Goal: Information Seeking & Learning: Compare options

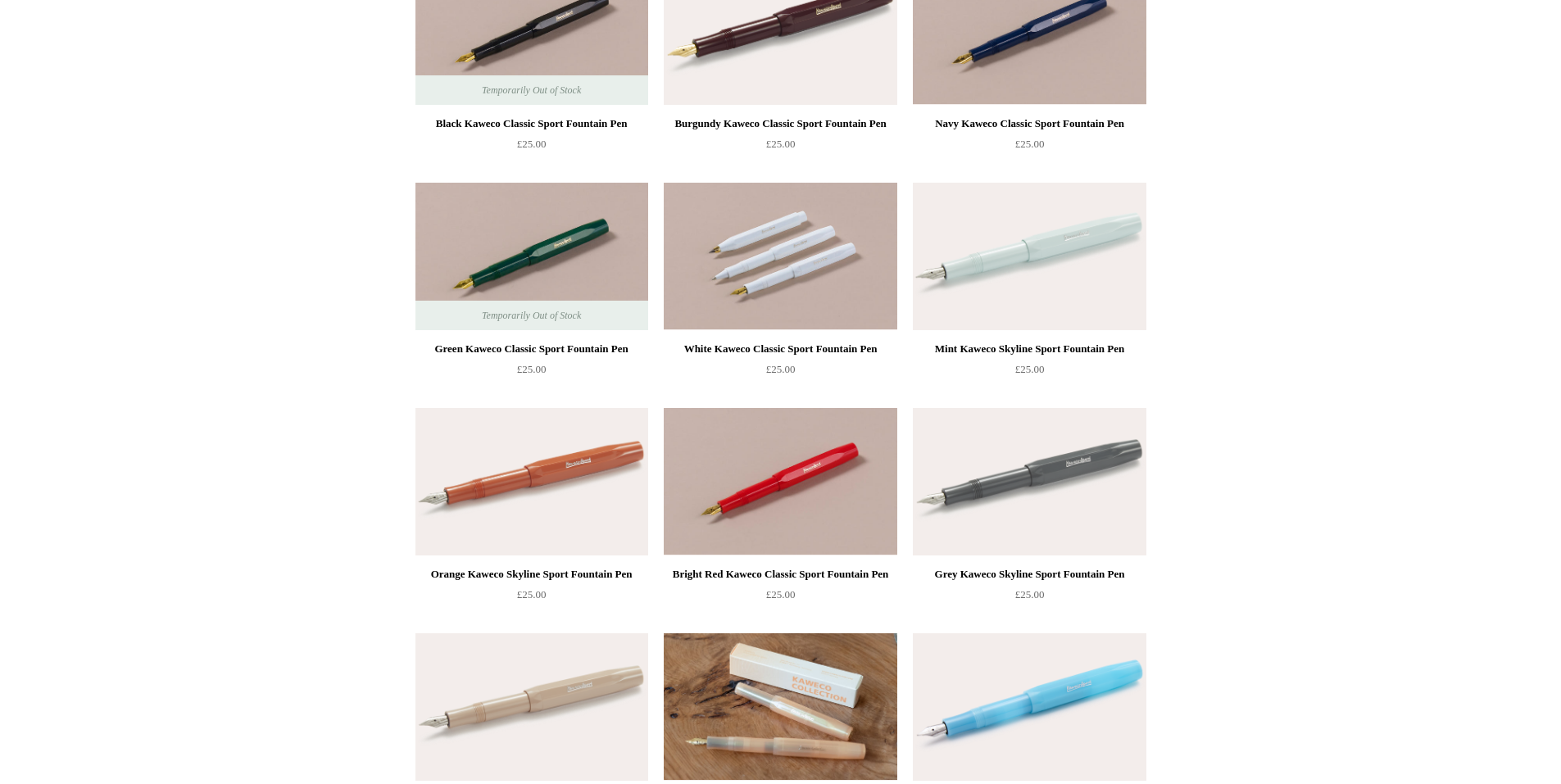
scroll to position [163, 0]
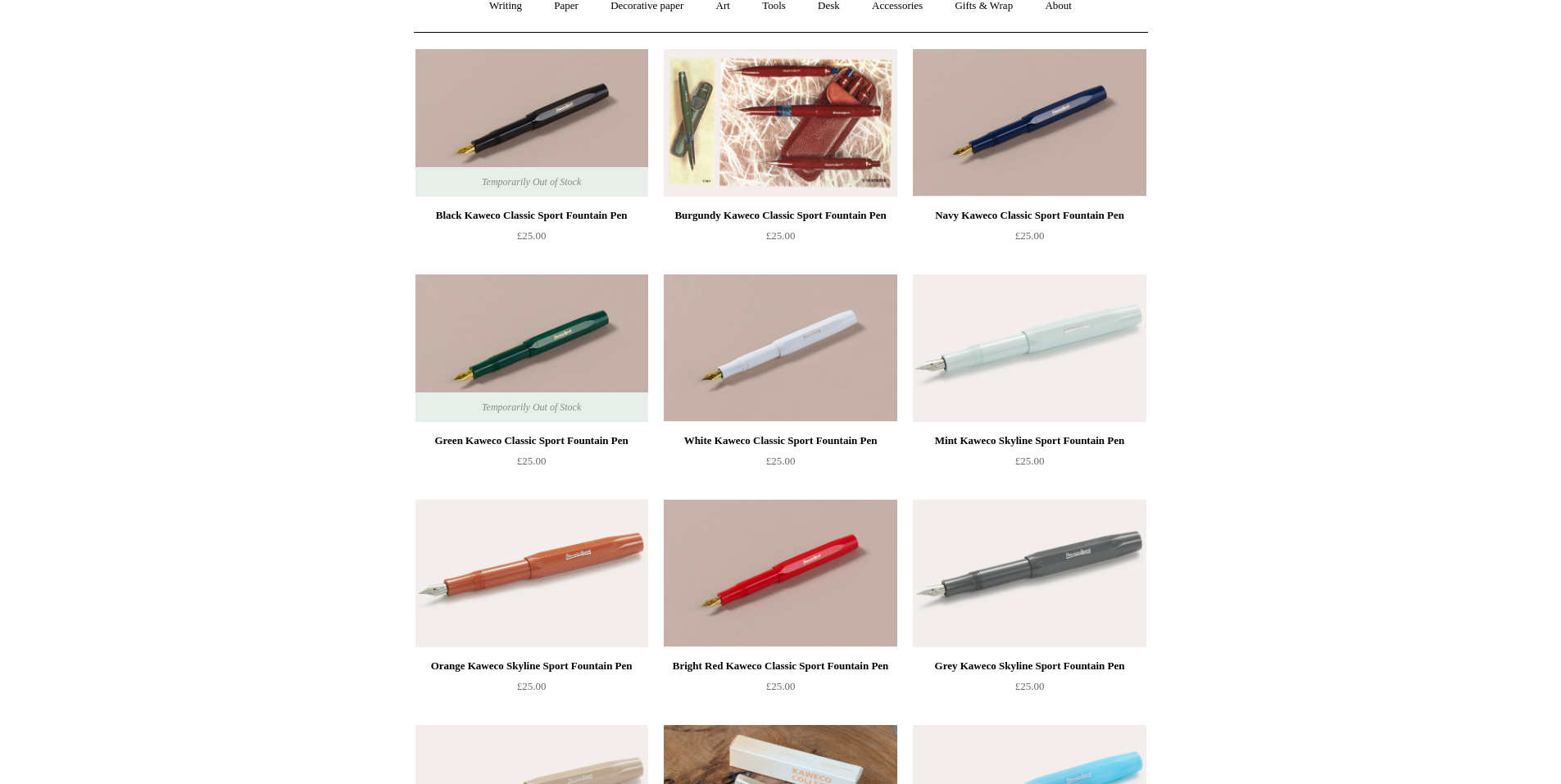
click at [707, 74] on img at bounding box center [780, 123] width 233 height 148
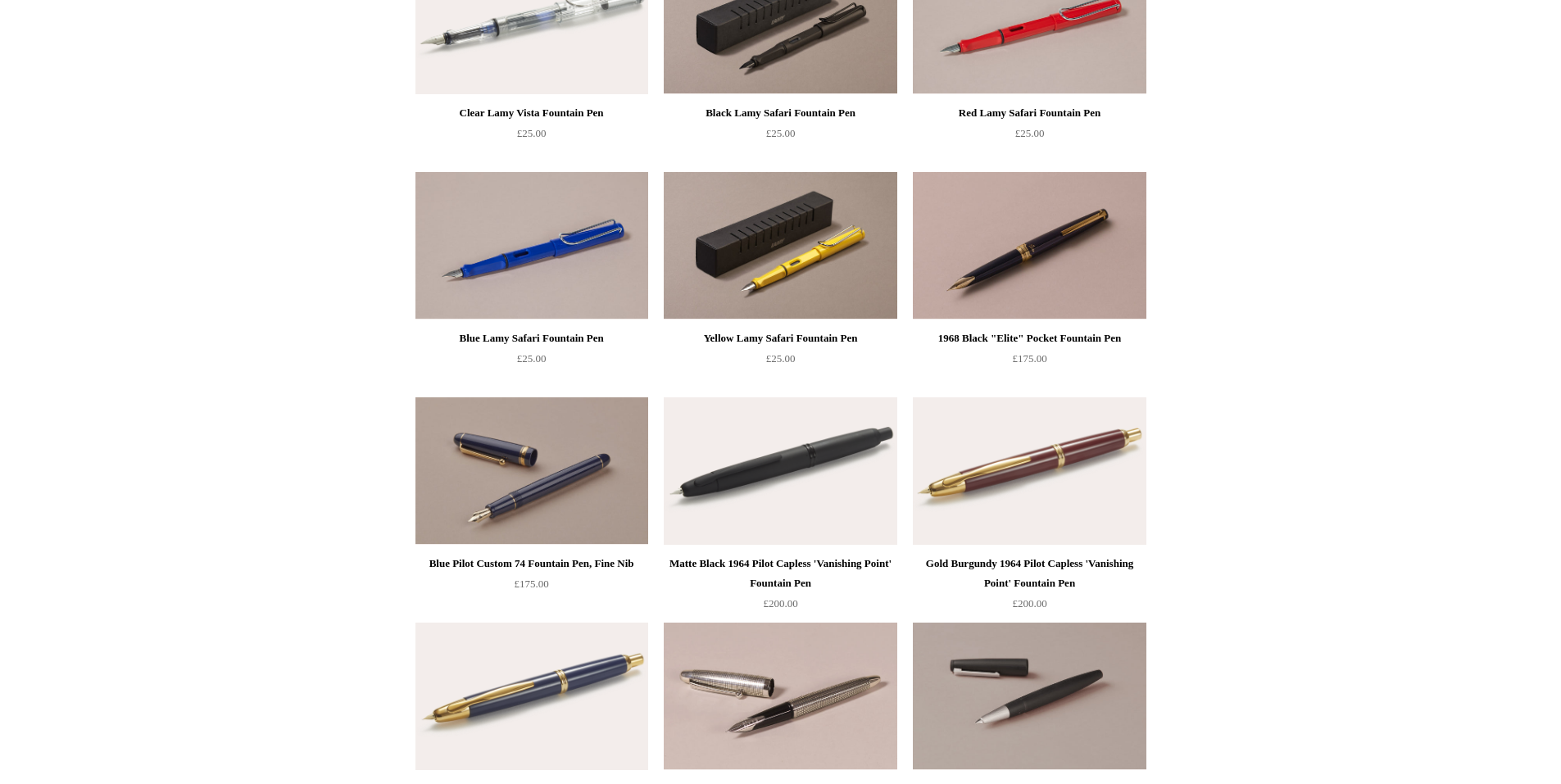
scroll to position [1639, 0]
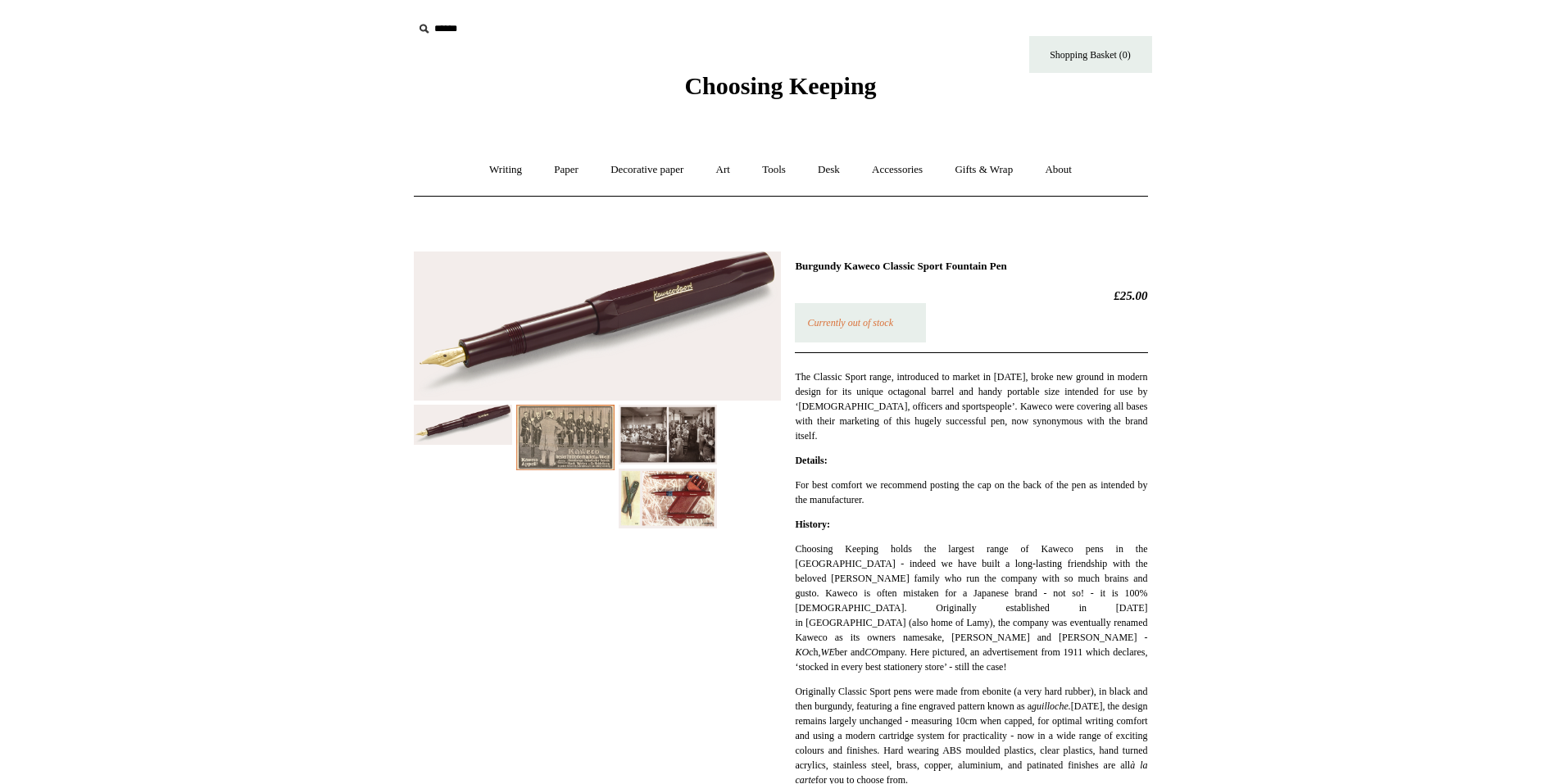
drag, startPoint x: 577, startPoint y: 498, endPoint x: 649, endPoint y: 510, distance: 73.0
click at [607, 505] on div at bounding box center [597, 384] width 367 height 289
click at [654, 512] on img at bounding box center [668, 498] width 98 height 59
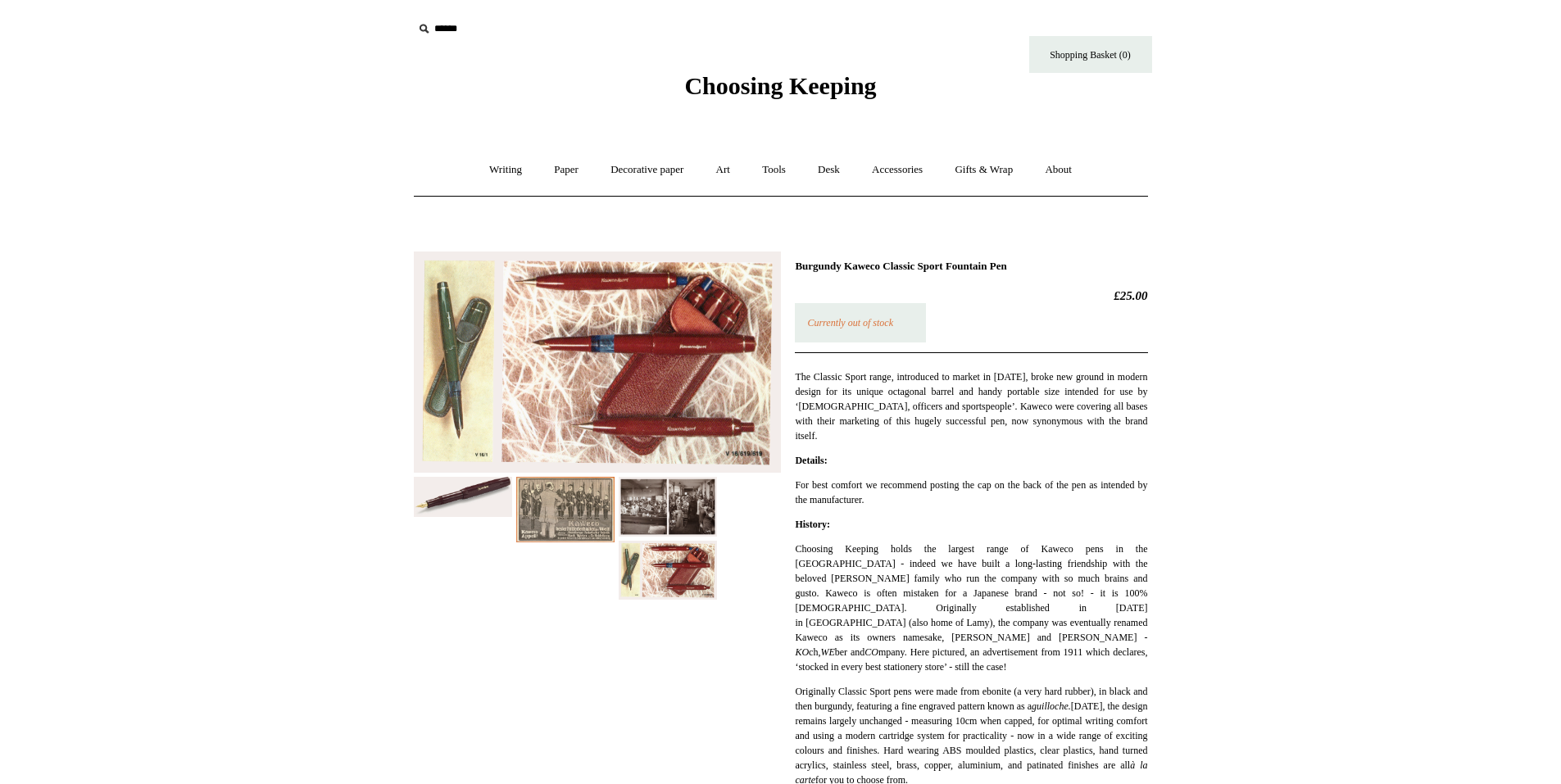
click at [464, 505] on img at bounding box center [463, 497] width 98 height 40
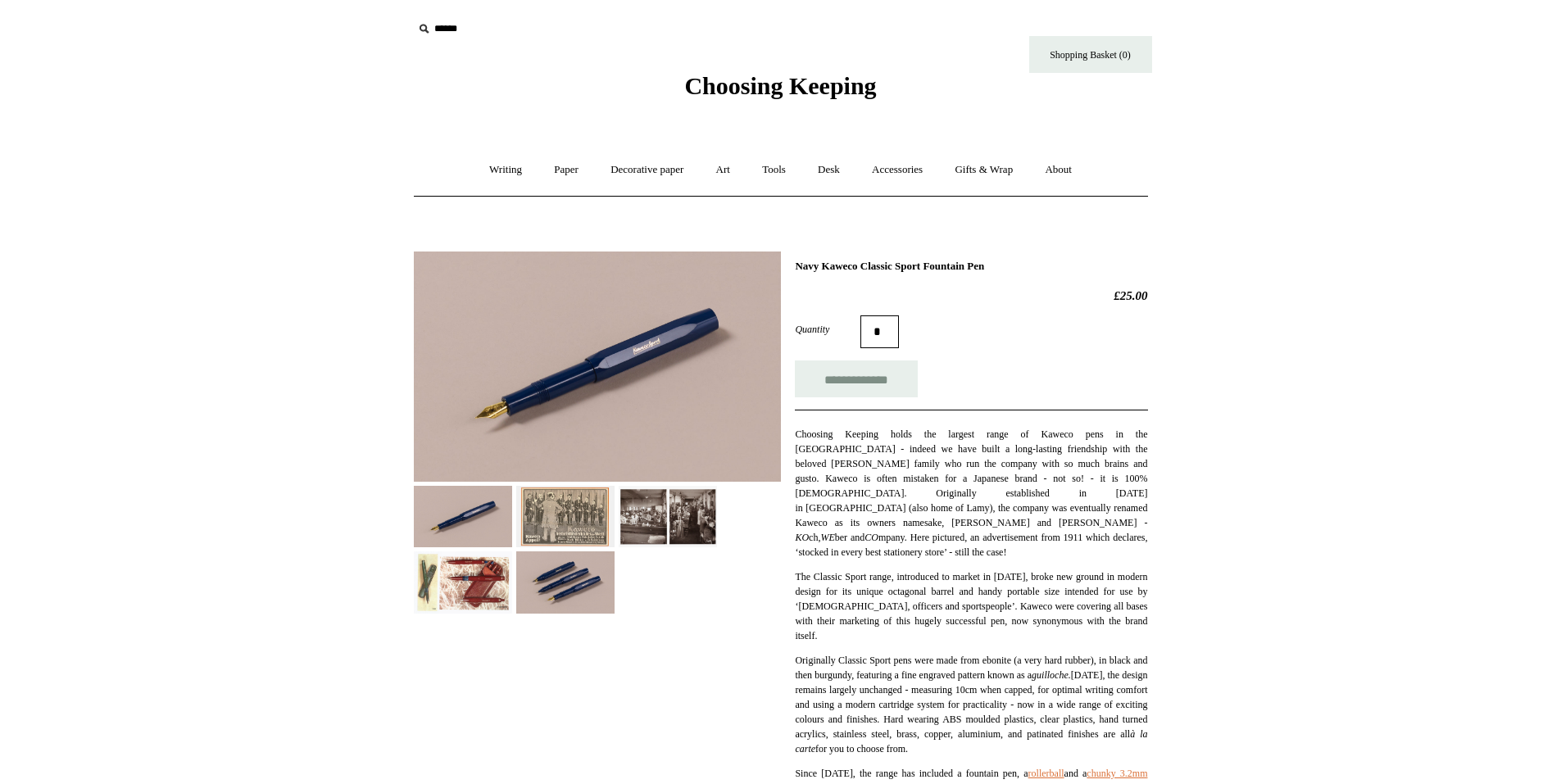
click at [583, 597] on img at bounding box center [566, 582] width 98 height 62
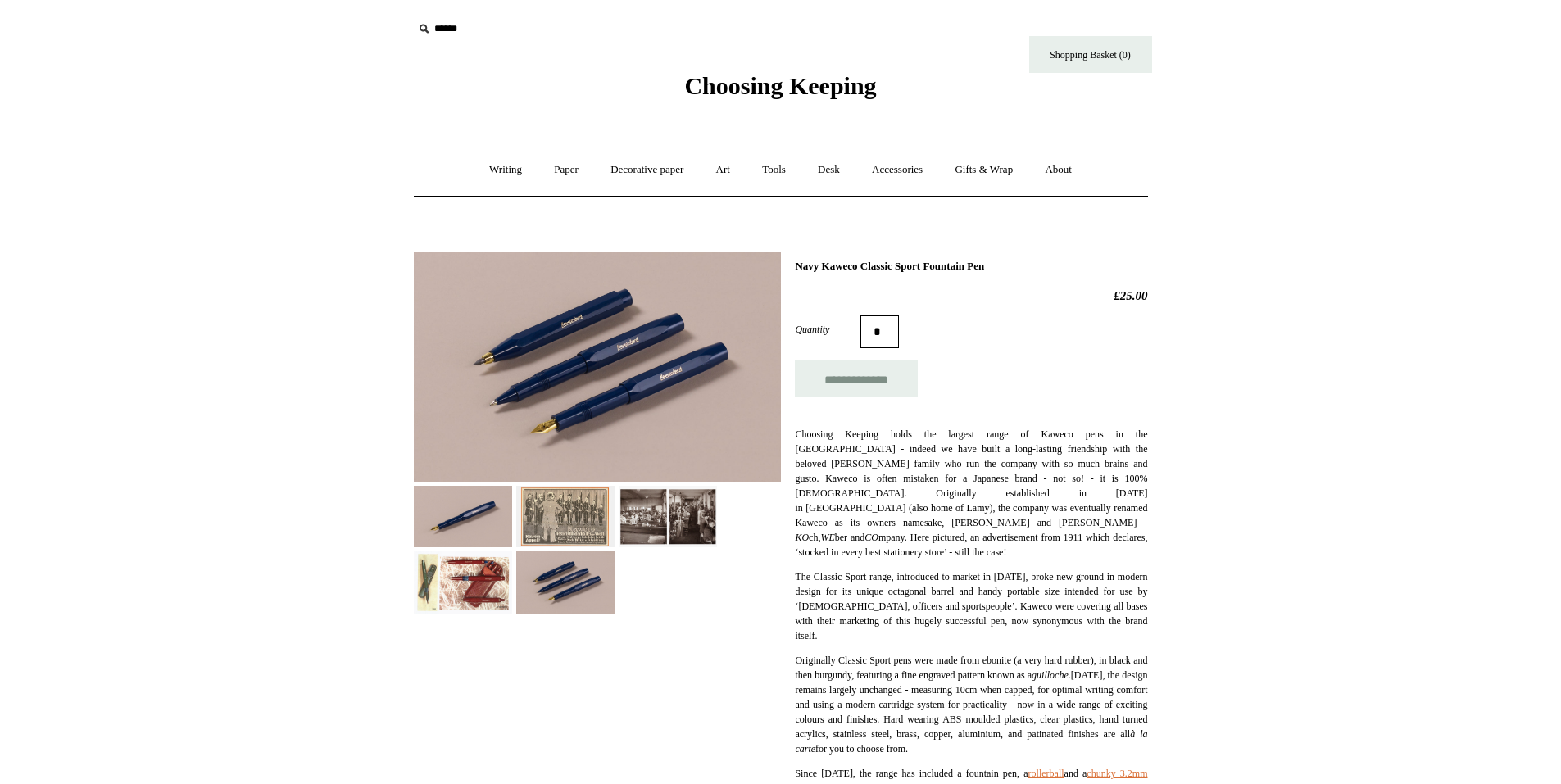
click at [452, 505] on img at bounding box center [463, 517] width 98 height 62
